Goal: Task Accomplishment & Management: Use online tool/utility

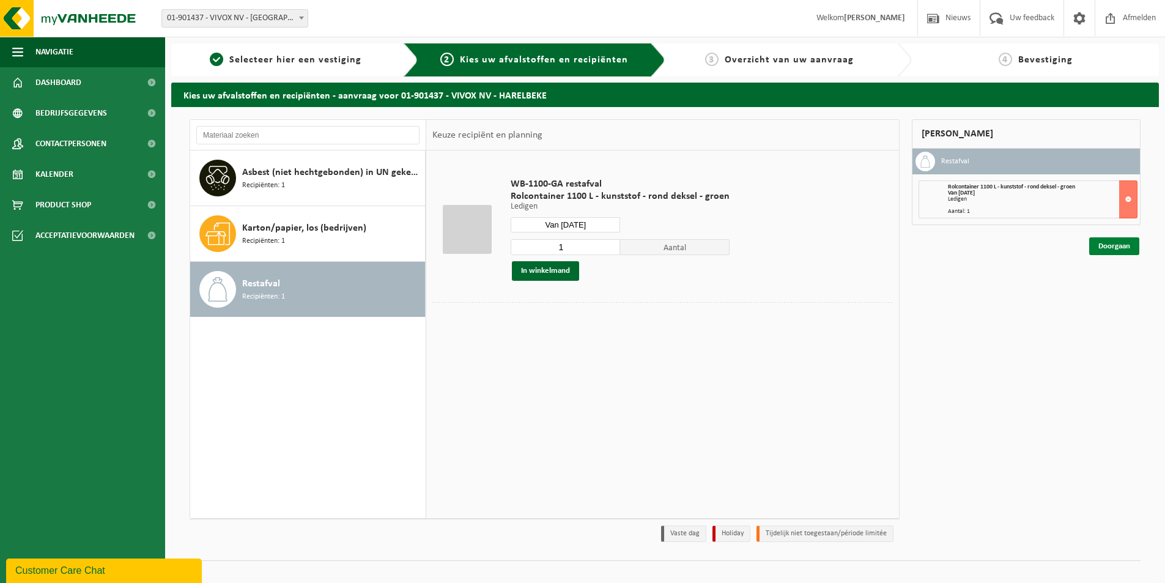
click at [1125, 246] on link "Doorgaan" at bounding box center [1114, 246] width 50 height 18
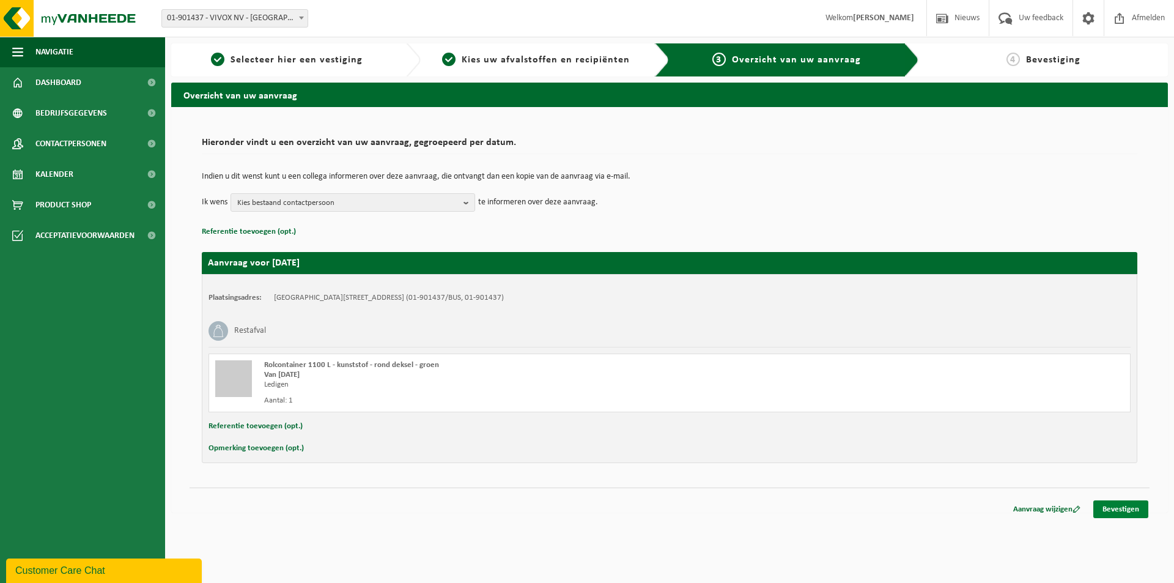
click at [1114, 507] on link "Bevestigen" at bounding box center [1120, 509] width 55 height 18
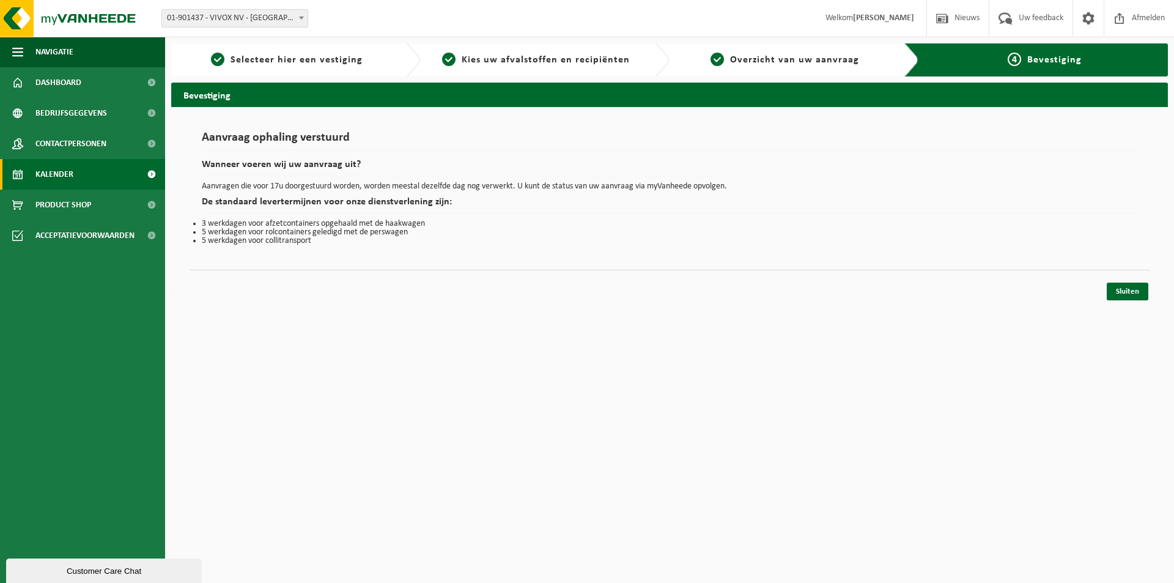
click at [48, 174] on span "Kalender" at bounding box center [54, 174] width 38 height 31
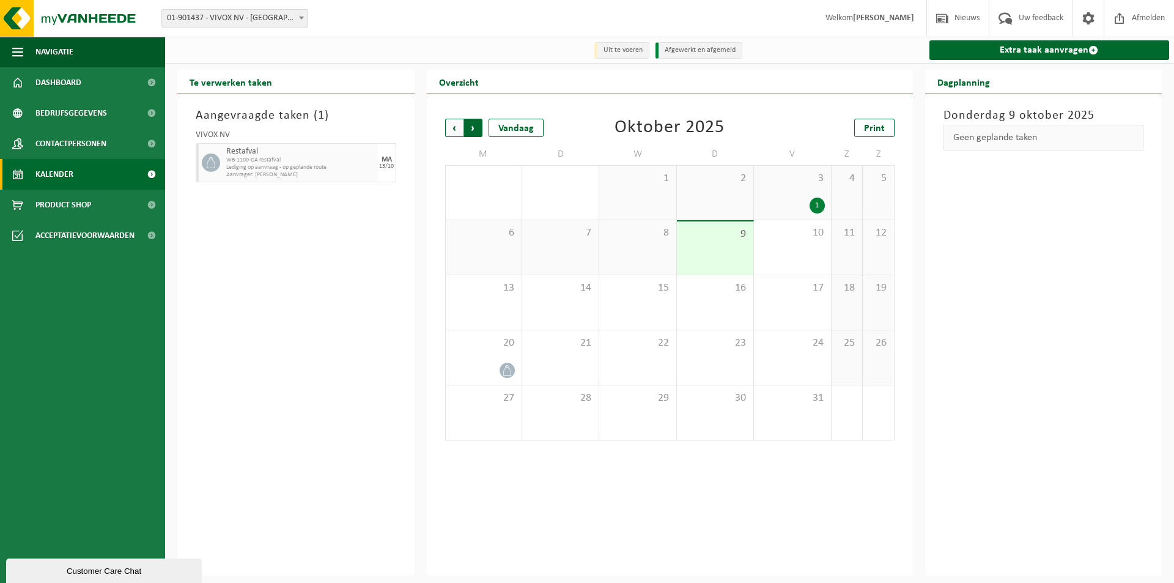
click at [457, 130] on span "Vorige" at bounding box center [454, 128] width 18 height 18
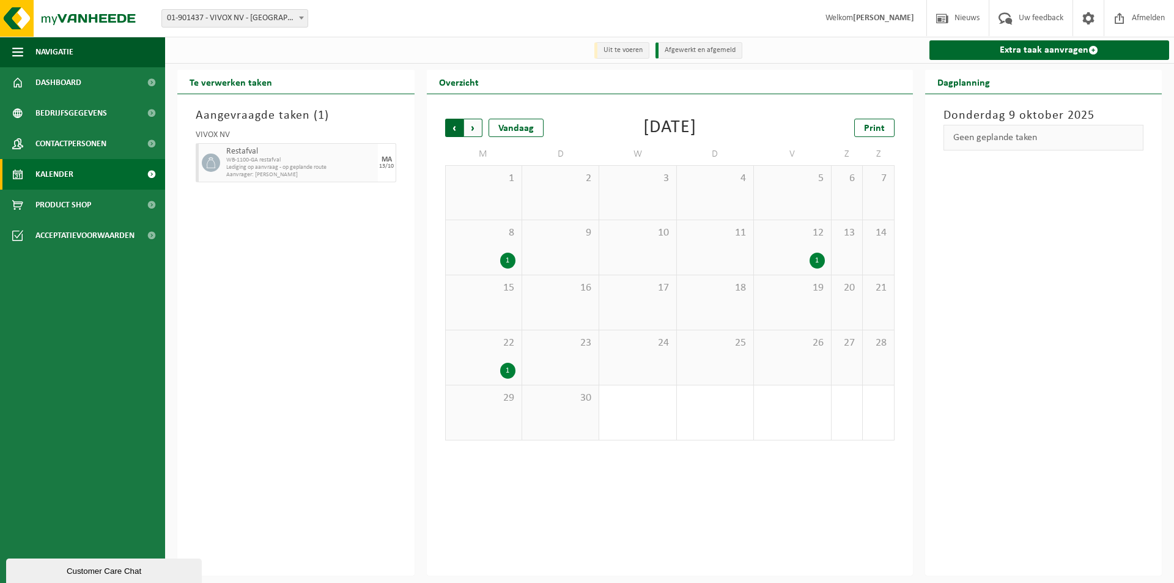
click at [467, 131] on span "Volgende" at bounding box center [473, 128] width 18 height 18
